Goal: Transaction & Acquisition: Purchase product/service

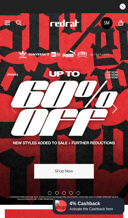
click at [7, 24] on icon at bounding box center [7, 22] width 5 height 7
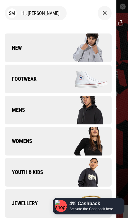
click at [20, 55] on link "New" at bounding box center [58, 47] width 107 height 29
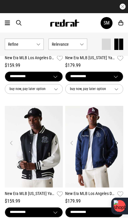
scroll to position [543, 0]
click at [111, 182] on img at bounding box center [94, 147] width 58 height 82
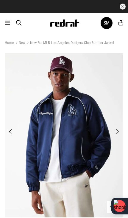
click at [68, 159] on img at bounding box center [64, 135] width 119 height 164
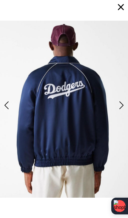
click at [119, 10] on button "button" at bounding box center [121, 7] width 14 height 14
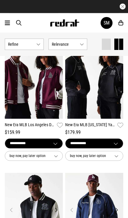
scroll to position [476, 0]
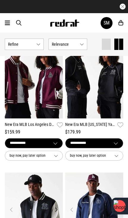
click at [33, 103] on img at bounding box center [34, 78] width 58 height 82
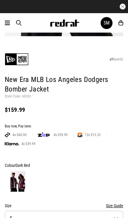
click at [103, 217] on button "Size S" at bounding box center [64, 218] width 119 height 15
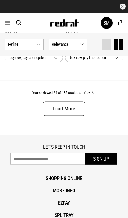
scroll to position [1679, 0]
